Goal: Information Seeking & Learning: Learn about a topic

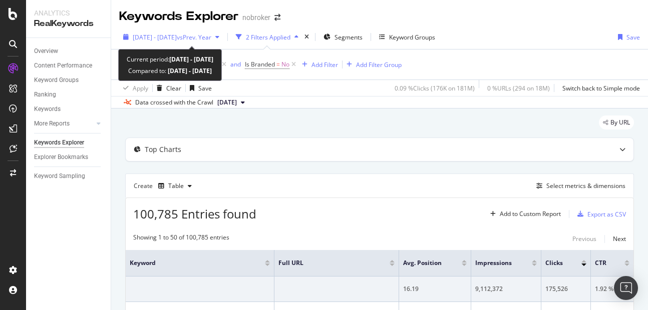
click at [149, 30] on div "2023 Jan. 1st - 2025 Sep. 30th vs Prev. Year" at bounding box center [171, 37] width 104 height 15
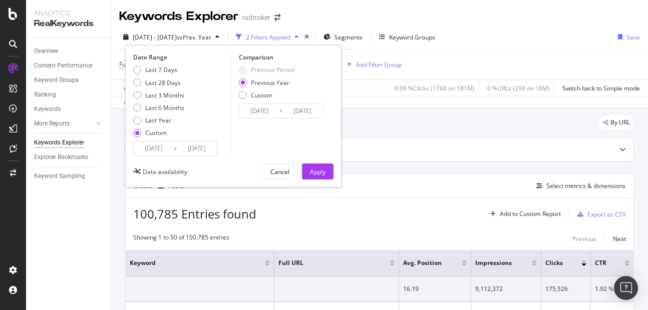
click at [151, 151] on input "2023/01/01" at bounding box center [154, 149] width 40 height 14
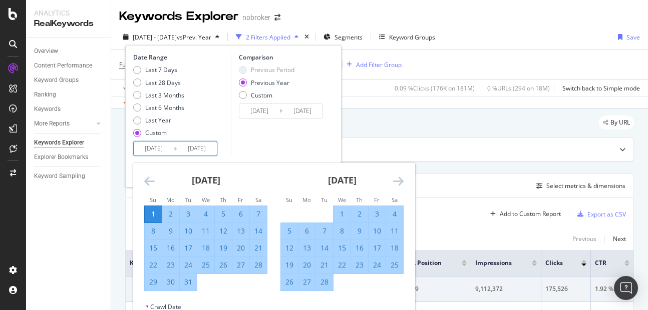
click at [397, 184] on icon "Move forward to switch to the next month." at bounding box center [398, 181] width 11 height 12
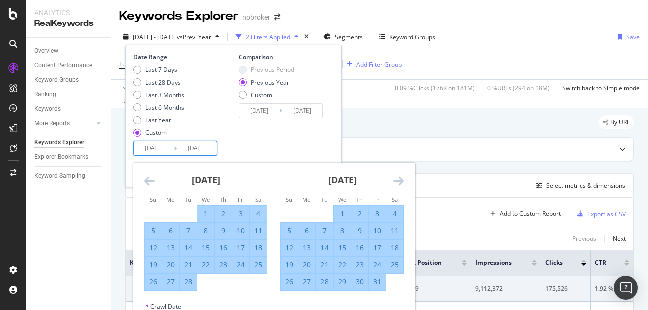
click at [397, 184] on icon "Move forward to switch to the next month." at bounding box center [398, 181] width 11 height 12
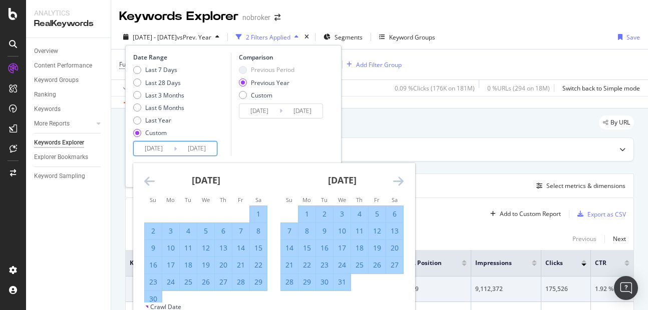
click at [397, 184] on icon "Move forward to switch to the next month." at bounding box center [398, 181] width 11 height 12
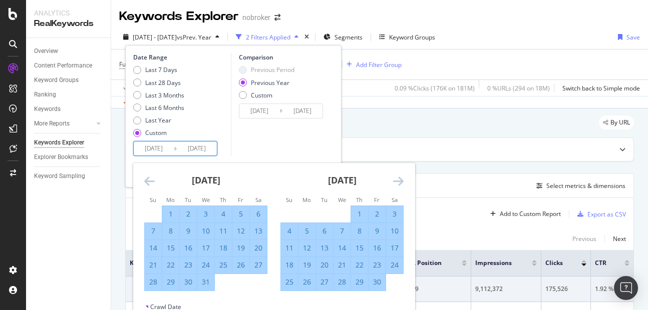
click at [397, 184] on icon "Move forward to switch to the next month." at bounding box center [398, 181] width 11 height 12
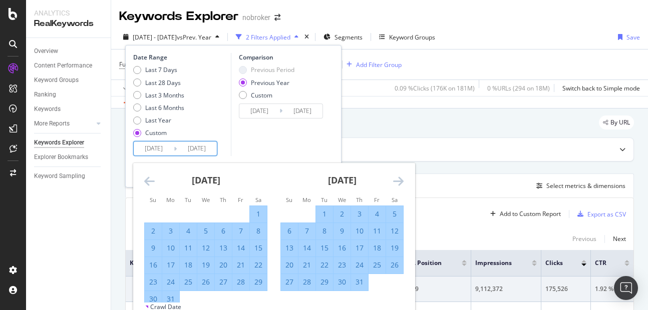
click at [397, 184] on icon "Move forward to switch to the next month." at bounding box center [398, 181] width 11 height 12
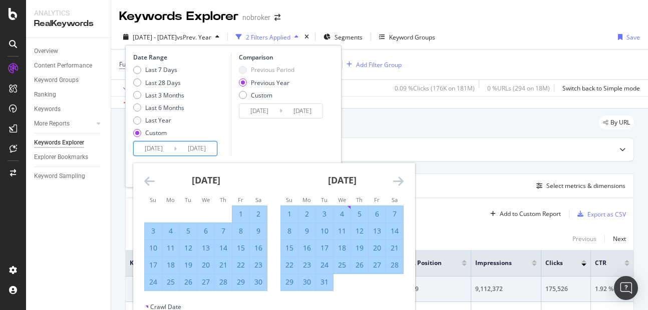
click at [397, 184] on icon "Move forward to switch to the next month." at bounding box center [398, 181] width 11 height 12
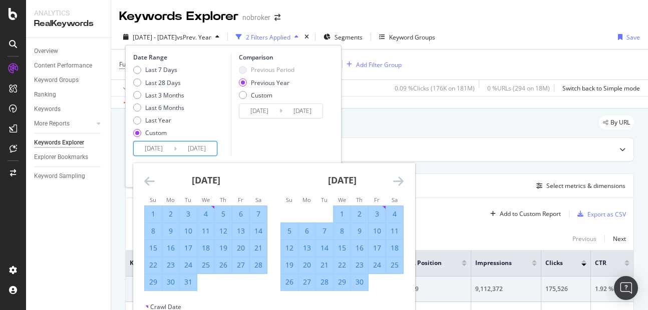
click at [397, 184] on icon "Move forward to switch to the next month." at bounding box center [398, 181] width 11 height 12
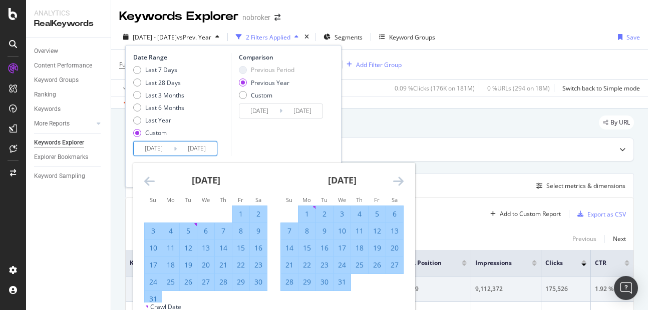
click at [397, 184] on icon "Move forward to switch to the next month." at bounding box center [398, 181] width 11 height 12
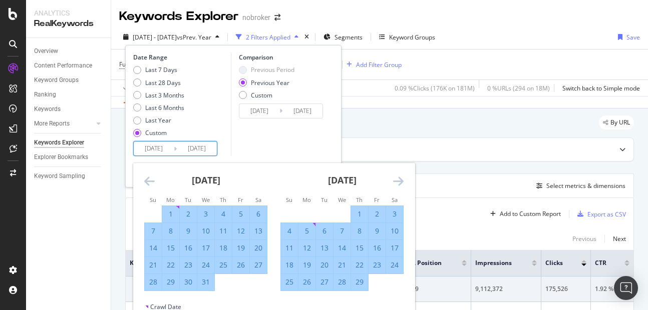
click at [397, 184] on icon "Move forward to switch to the next month." at bounding box center [398, 181] width 11 height 12
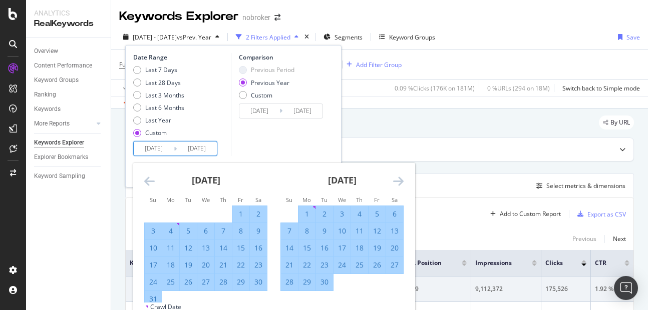
click at [397, 184] on icon "Move forward to switch to the next month." at bounding box center [398, 181] width 11 height 12
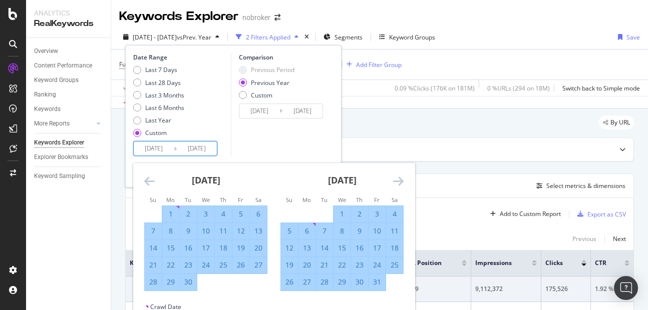
click at [397, 184] on icon "Move forward to switch to the next month." at bounding box center [398, 181] width 11 height 12
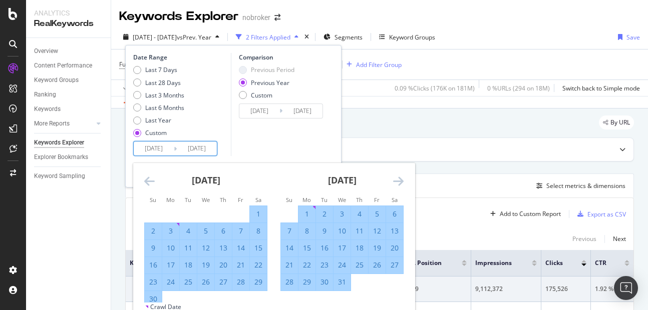
click at [397, 184] on icon "Move forward to switch to the next month." at bounding box center [398, 181] width 11 height 12
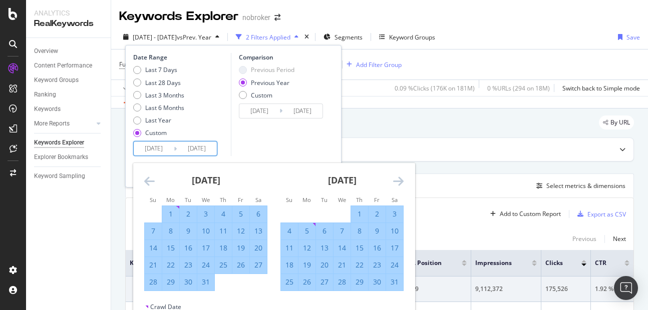
click at [397, 184] on icon "Move forward to switch to the next month." at bounding box center [398, 181] width 11 height 12
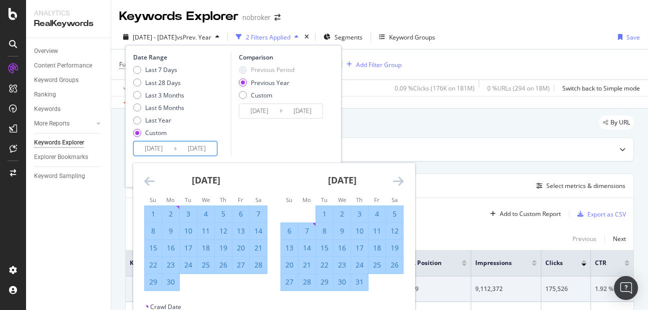
click at [397, 184] on icon "Move forward to switch to the next month." at bounding box center [398, 181] width 11 height 12
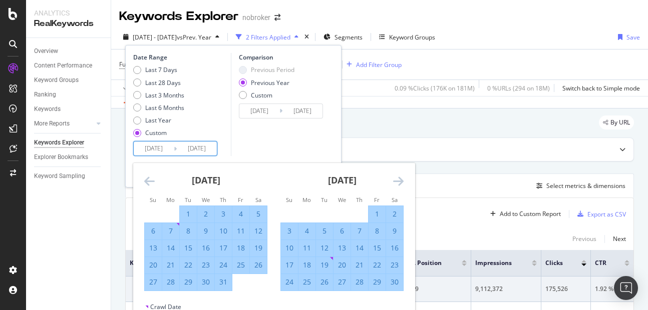
click at [397, 184] on icon "Move forward to switch to the next month." at bounding box center [398, 181] width 11 height 12
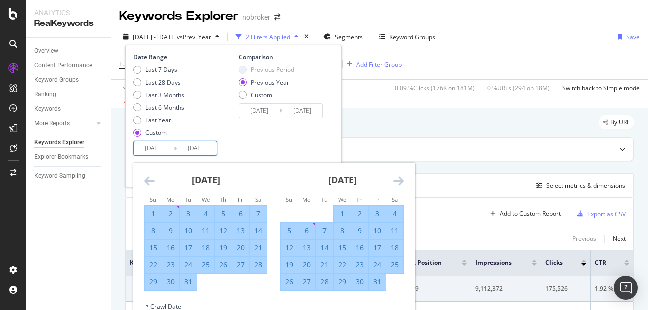
click at [397, 184] on icon "Move forward to switch to the next month." at bounding box center [398, 181] width 11 height 12
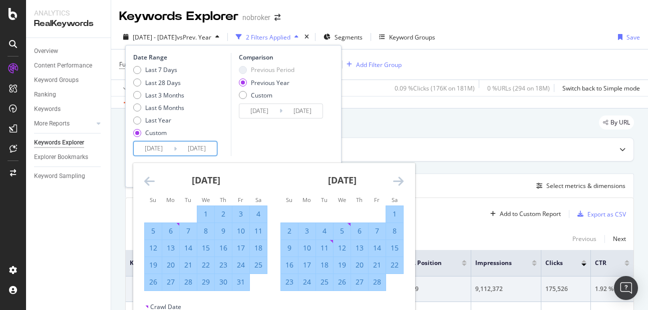
click at [397, 184] on icon "Move forward to switch to the next month." at bounding box center [398, 181] width 11 height 12
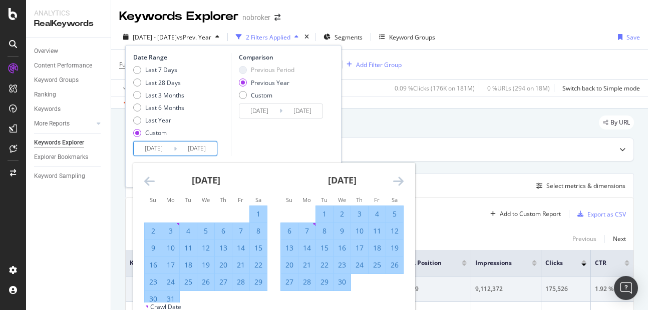
click at [397, 184] on icon "Move forward to switch to the next month." at bounding box center [398, 181] width 11 height 12
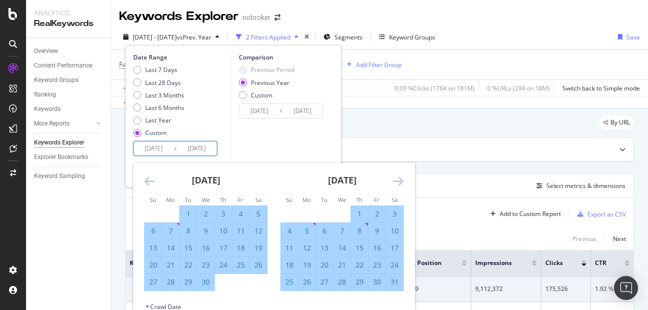
click at [397, 184] on icon "Move forward to switch to the next month." at bounding box center [398, 181] width 11 height 12
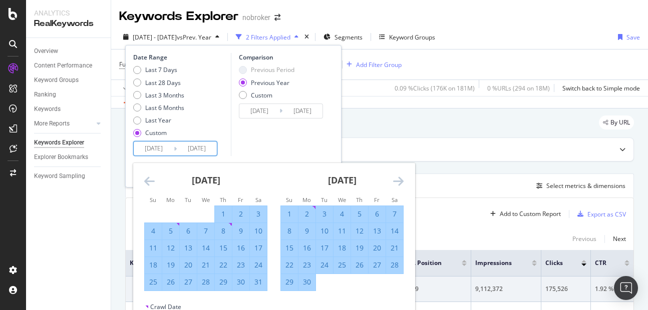
click at [397, 184] on icon "Move forward to switch to the next month." at bounding box center [398, 181] width 11 height 12
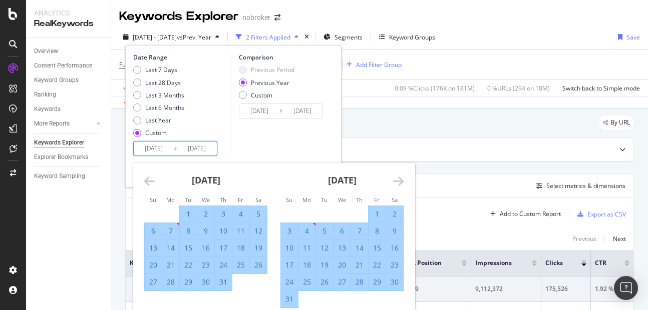
click at [397, 184] on icon "Move forward to switch to the next month." at bounding box center [398, 181] width 11 height 12
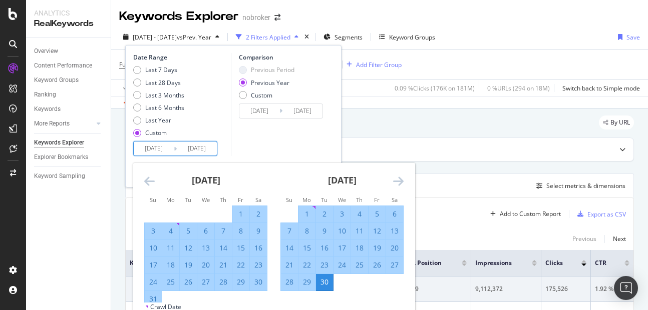
click at [397, 184] on icon "Move forward to switch to the next month." at bounding box center [398, 181] width 11 height 12
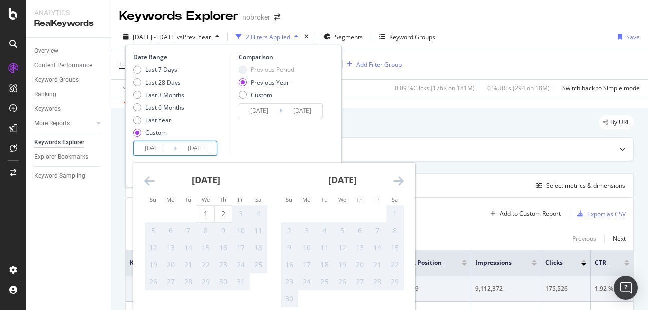
click at [397, 184] on icon "Move forward to switch to the next month." at bounding box center [398, 181] width 11 height 12
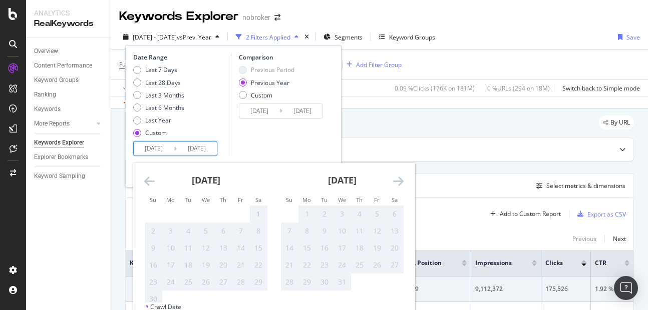
click at [148, 183] on icon "Move backward to switch to the previous month." at bounding box center [149, 181] width 11 height 12
click at [216, 142] on input "2025/09/30" at bounding box center [197, 149] width 40 height 14
click at [237, 140] on div "Comparison Previous Period Previous Year Custom 2022/01/02 Navigate forward to …" at bounding box center [278, 104] width 95 height 103
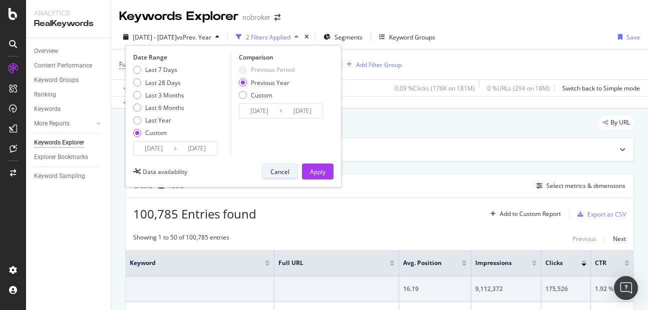
click at [270, 178] on button "Cancel" at bounding box center [280, 172] width 36 height 16
